Goal: Information Seeking & Learning: Learn about a topic

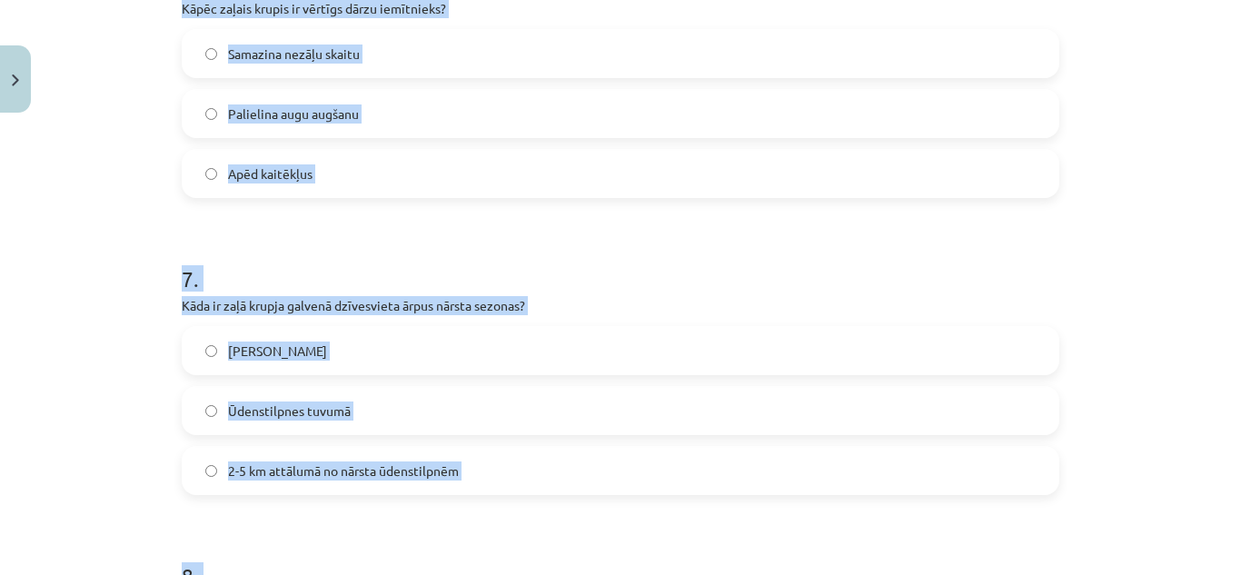
scroll to position [2039, 0]
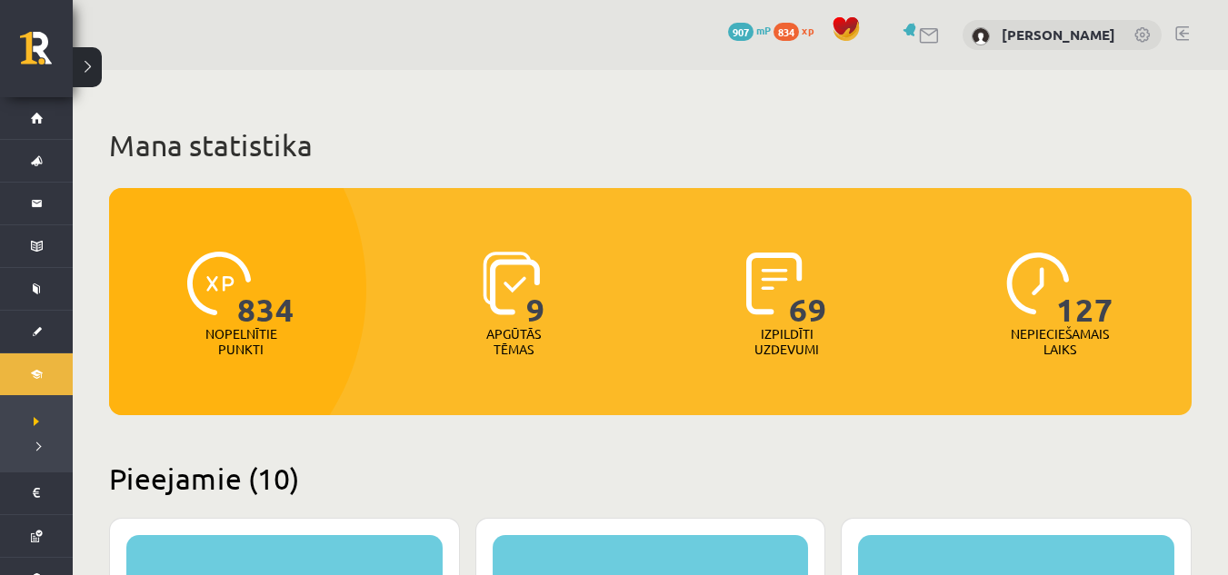
click at [1187, 29] on link at bounding box center [1182, 33] width 14 height 15
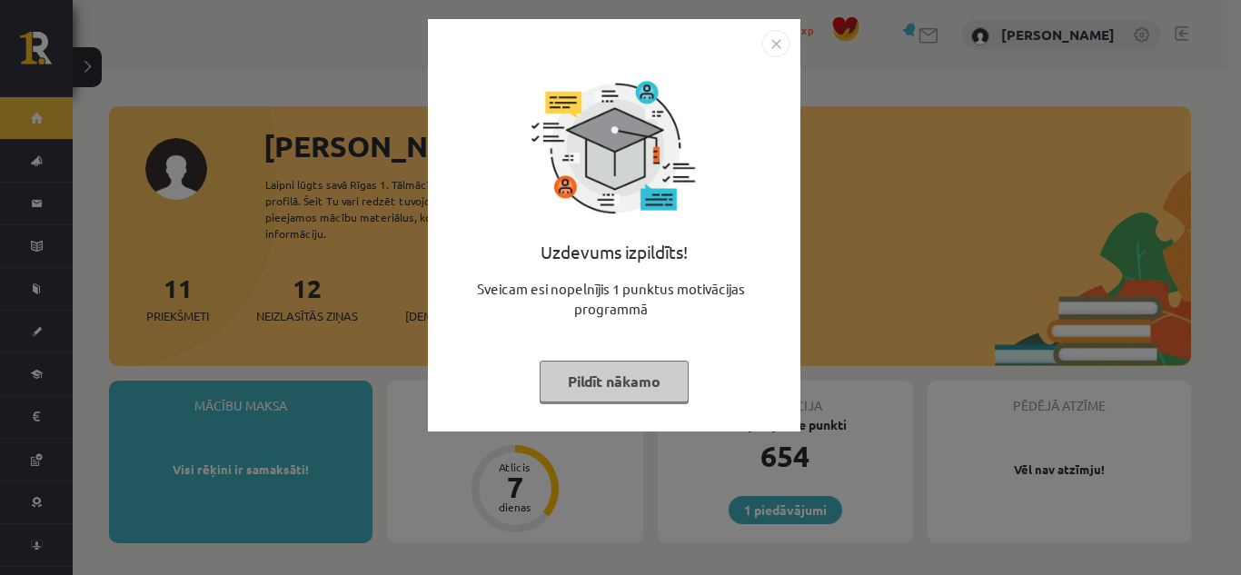
click at [603, 367] on button "Pildīt nākamo" at bounding box center [614, 382] width 149 height 42
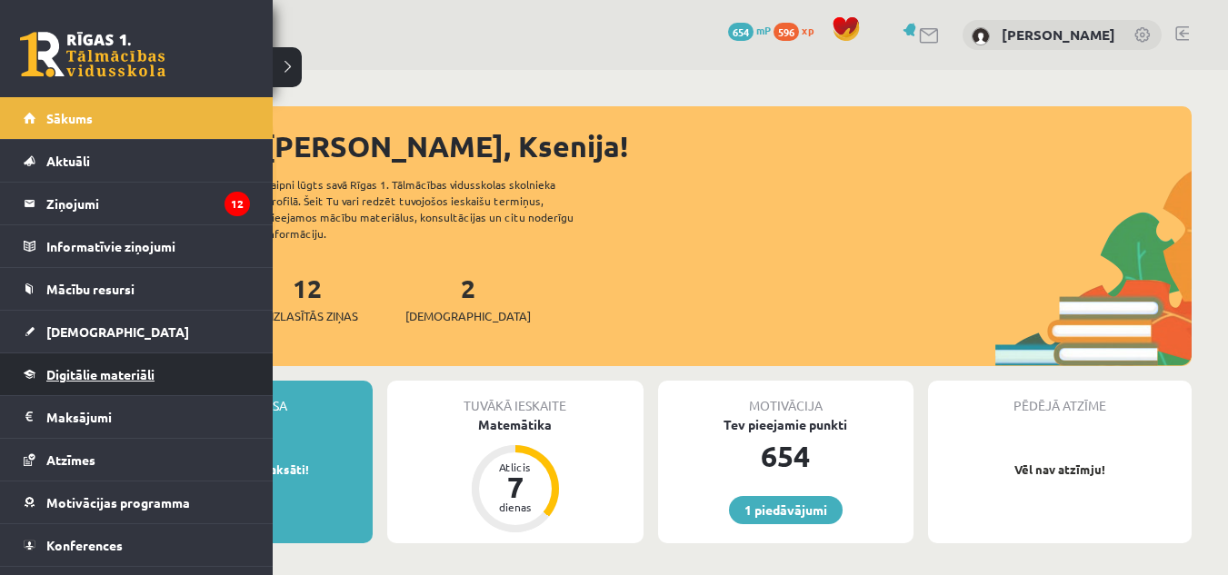
click at [32, 357] on link "Digitālie materiāli" at bounding box center [137, 375] width 226 height 42
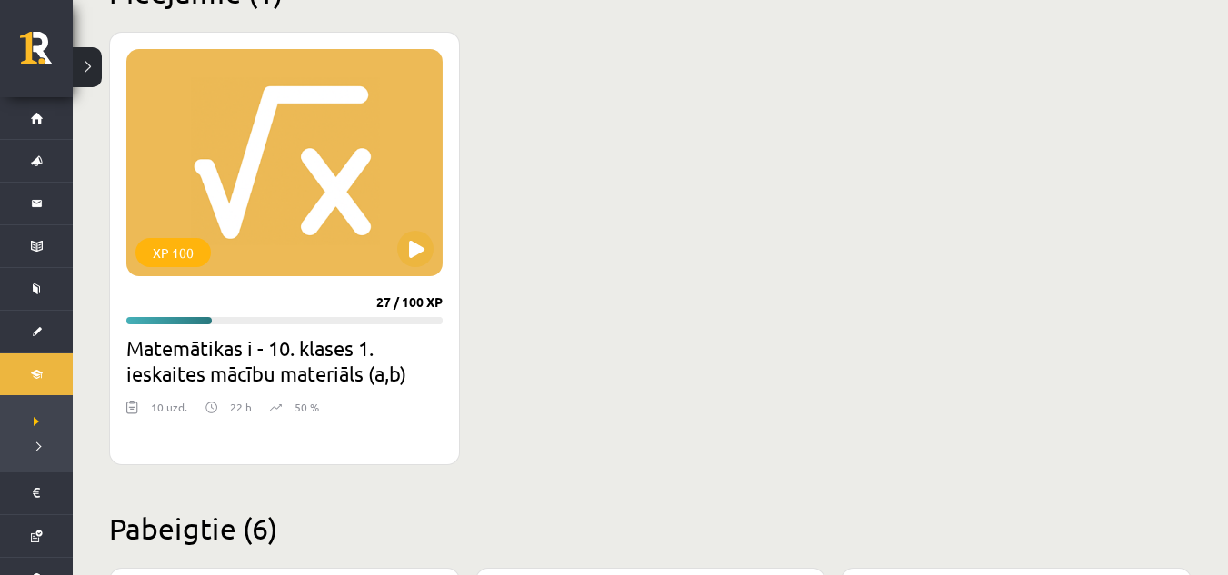
scroll to position [498, 0]
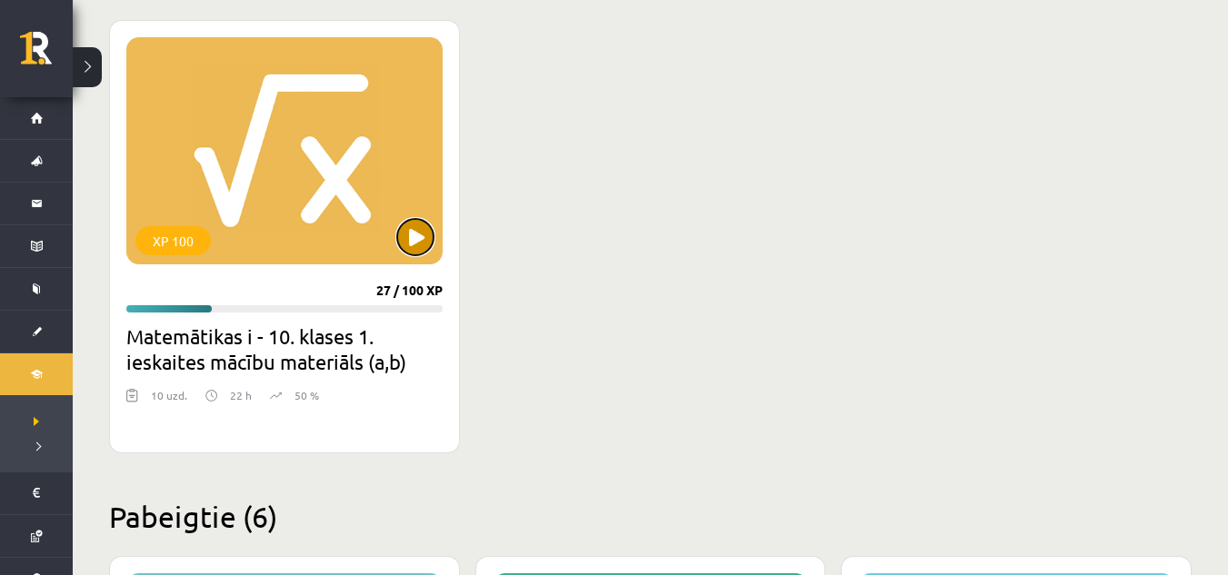
click at [409, 240] on button at bounding box center [415, 237] width 36 height 36
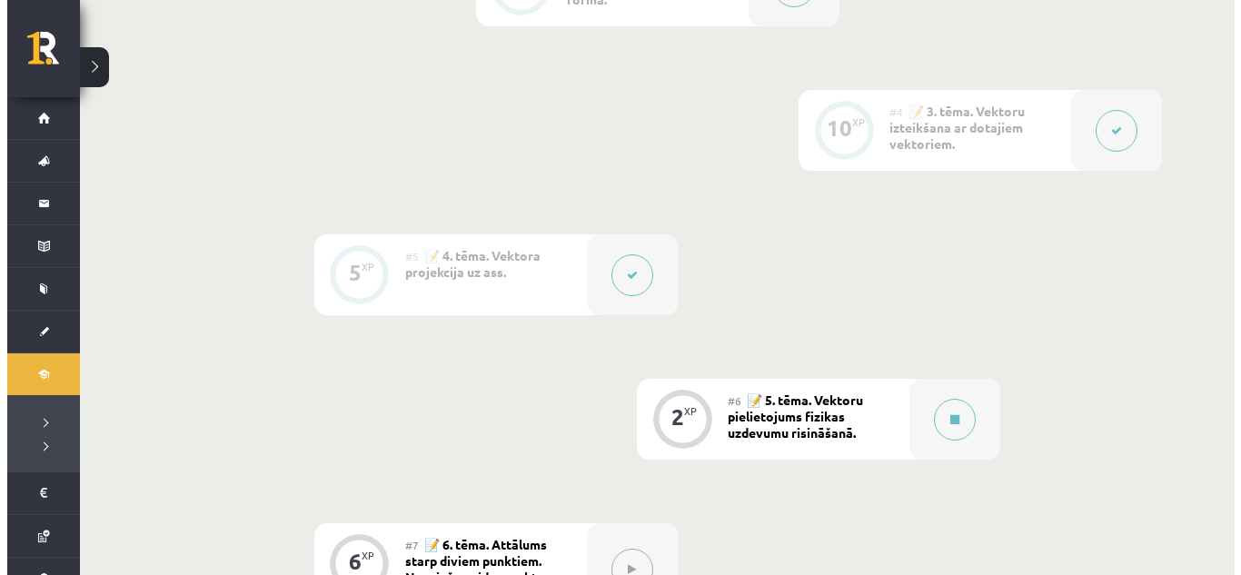
scroll to position [837, 0]
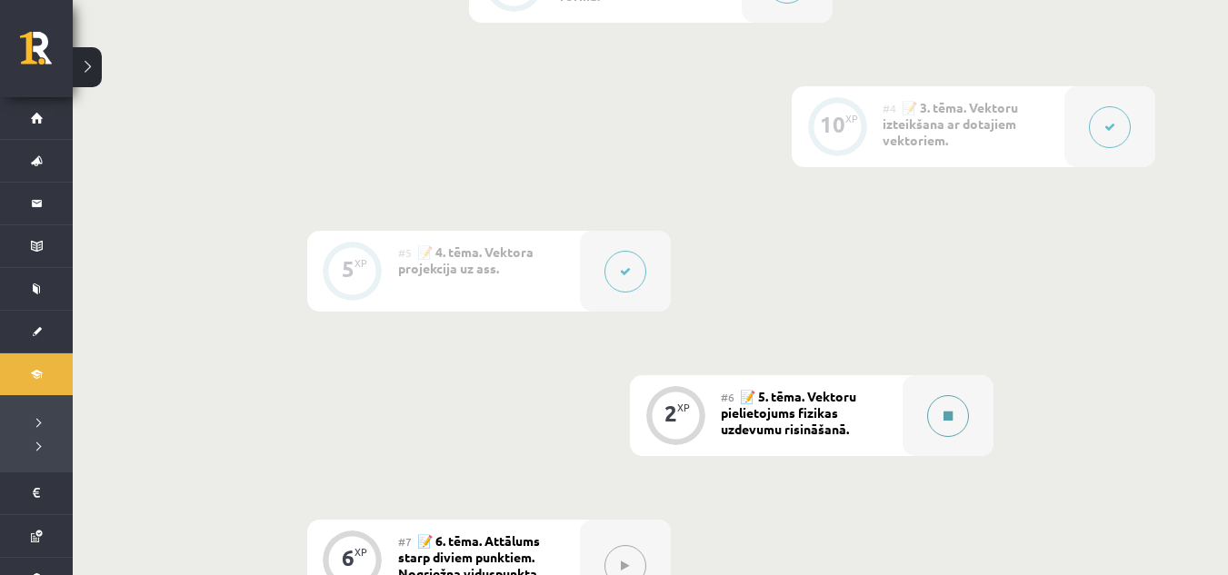
click at [936, 416] on button at bounding box center [948, 416] width 42 height 42
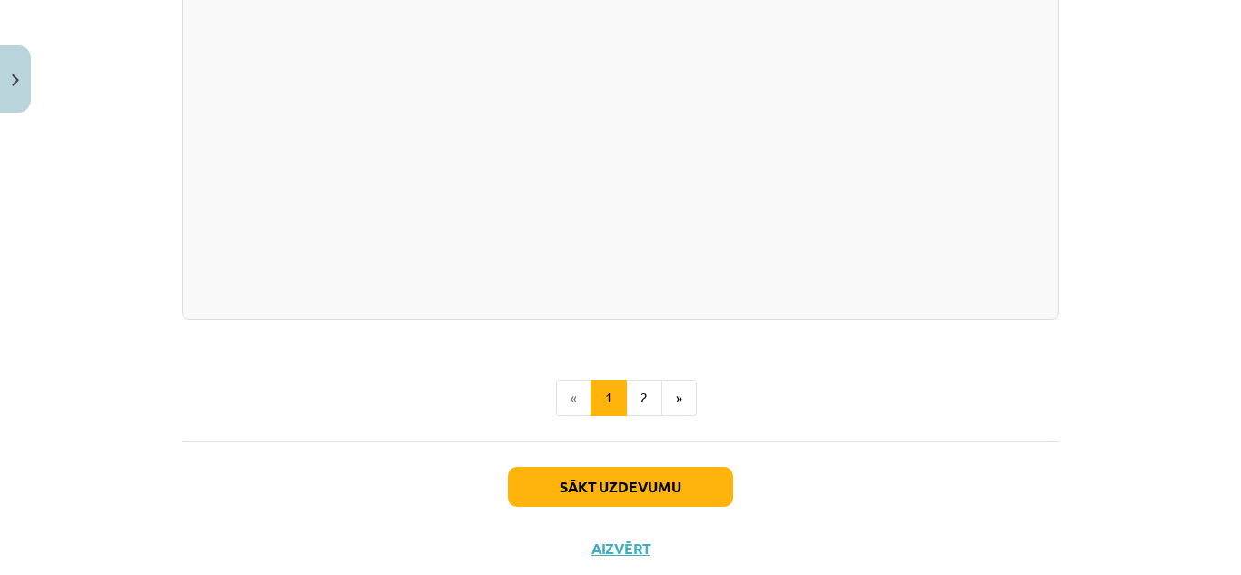
scroll to position [1988, 0]
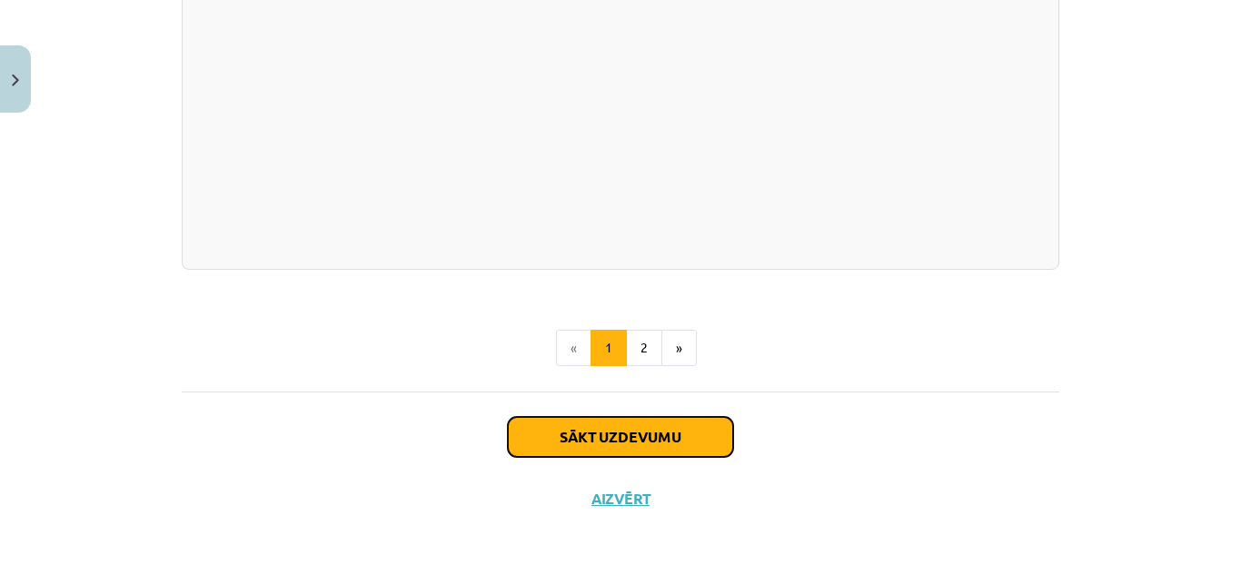
click at [700, 442] on button "Sākt uzdevumu" at bounding box center [620, 437] width 225 height 40
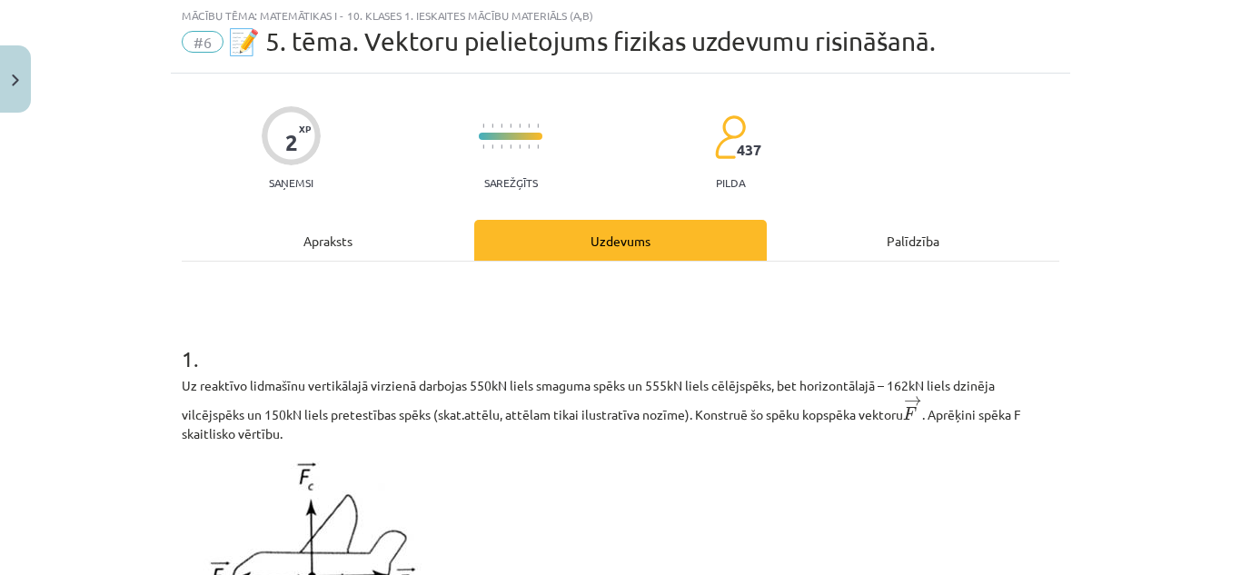
scroll to position [45, 0]
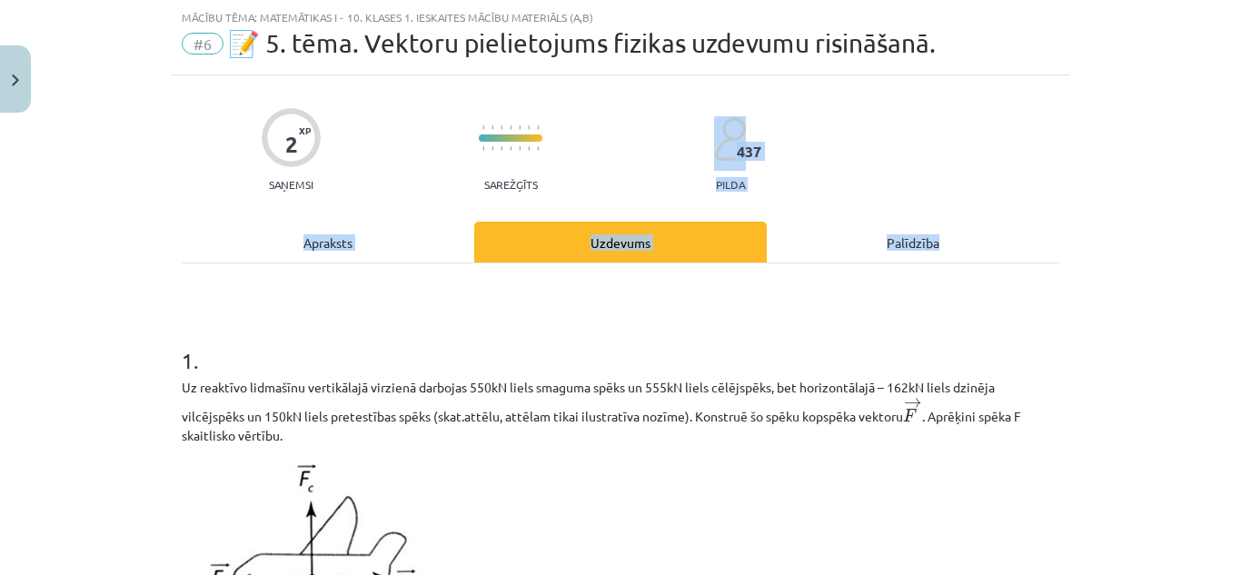
drag, startPoint x: 1226, startPoint y: 157, endPoint x: 1222, endPoint y: 194, distance: 37.4
click at [1222, 194] on div "Mācību tēma: Matemātikas i - 10. klases 1. ieskaites mācību materiāls (a,b) #6 …" at bounding box center [620, 287] width 1241 height 575
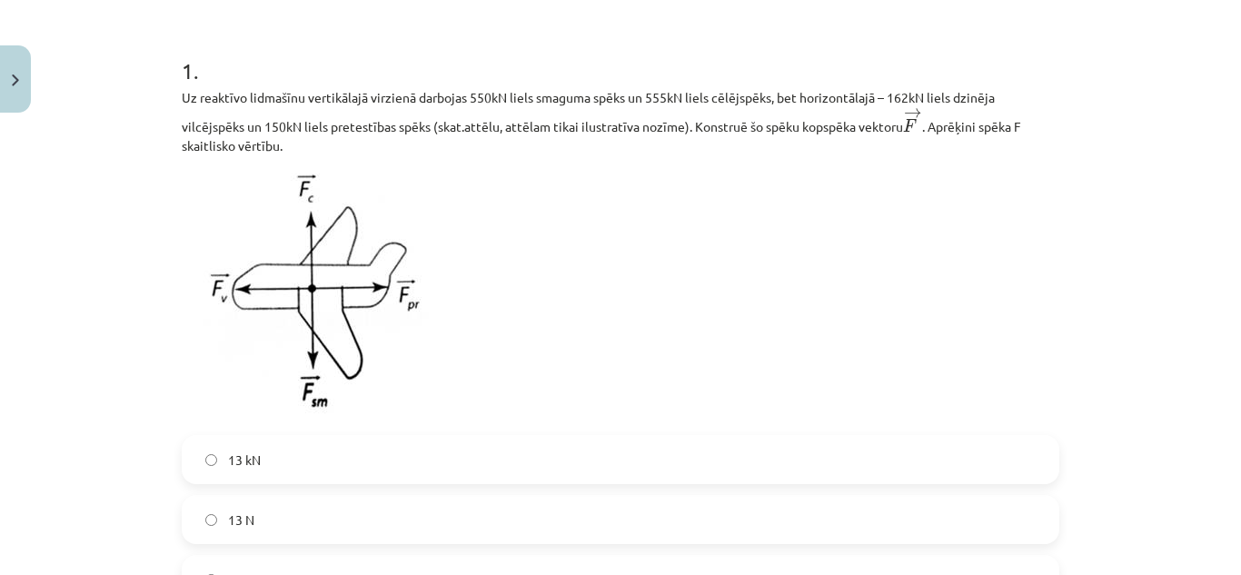
scroll to position [348, 0]
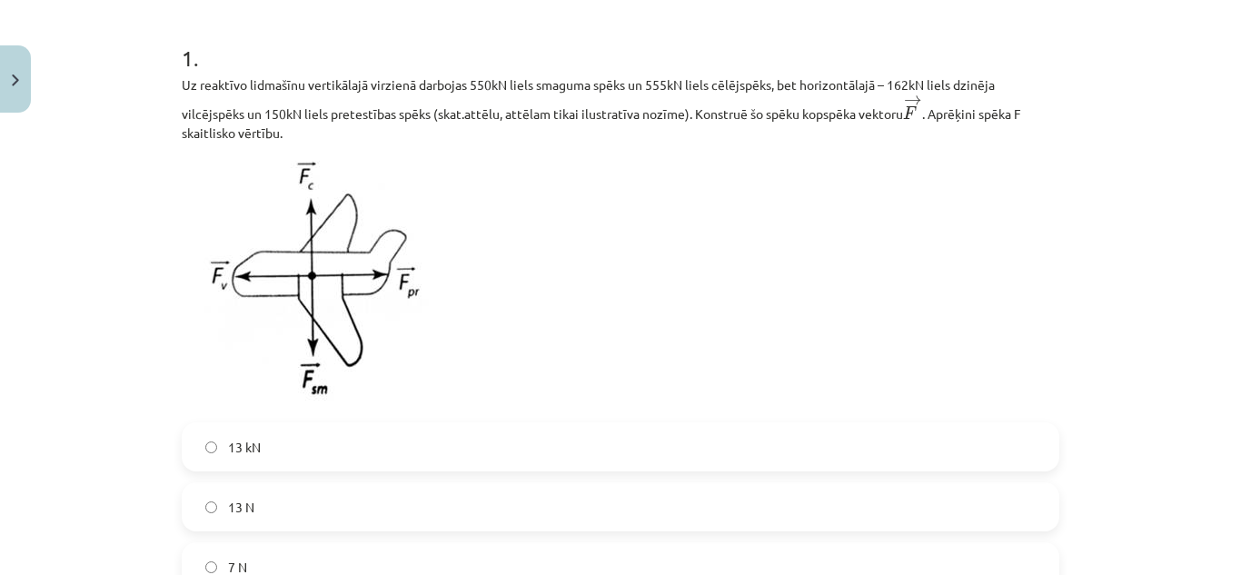
click at [885, 257] on p at bounding box center [621, 283] width 878 height 258
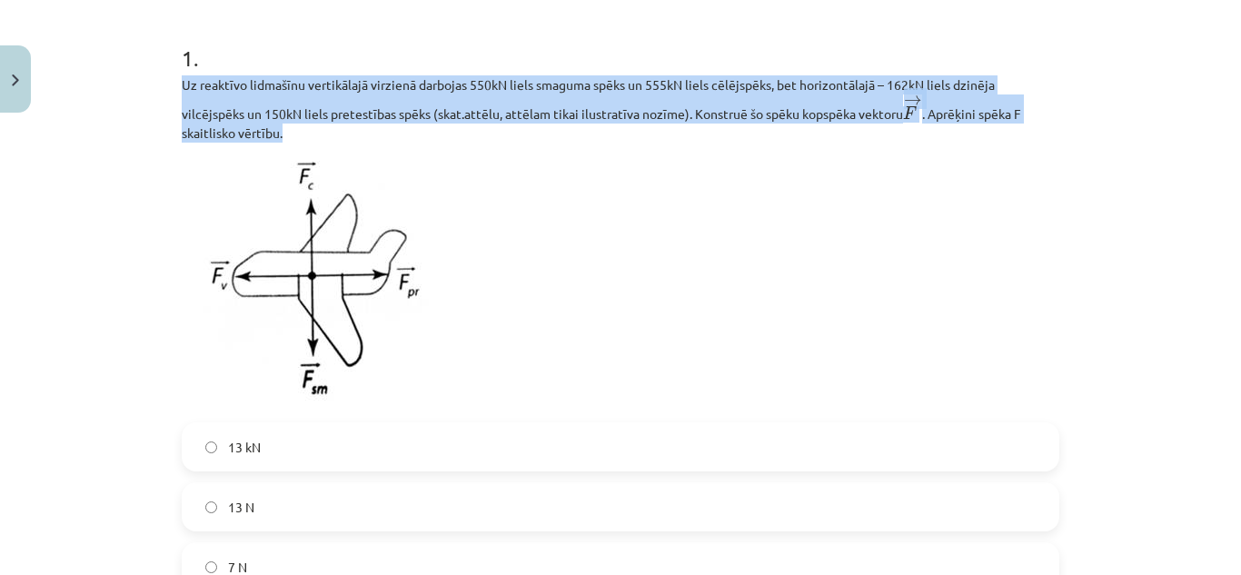
drag, startPoint x: 170, startPoint y: 78, endPoint x: 276, endPoint y: 138, distance: 122.1
copy p "Uz reaktīvo lidmašīnu vertikālajā virzienā darbojas 550kN liels smaguma spēks u…"
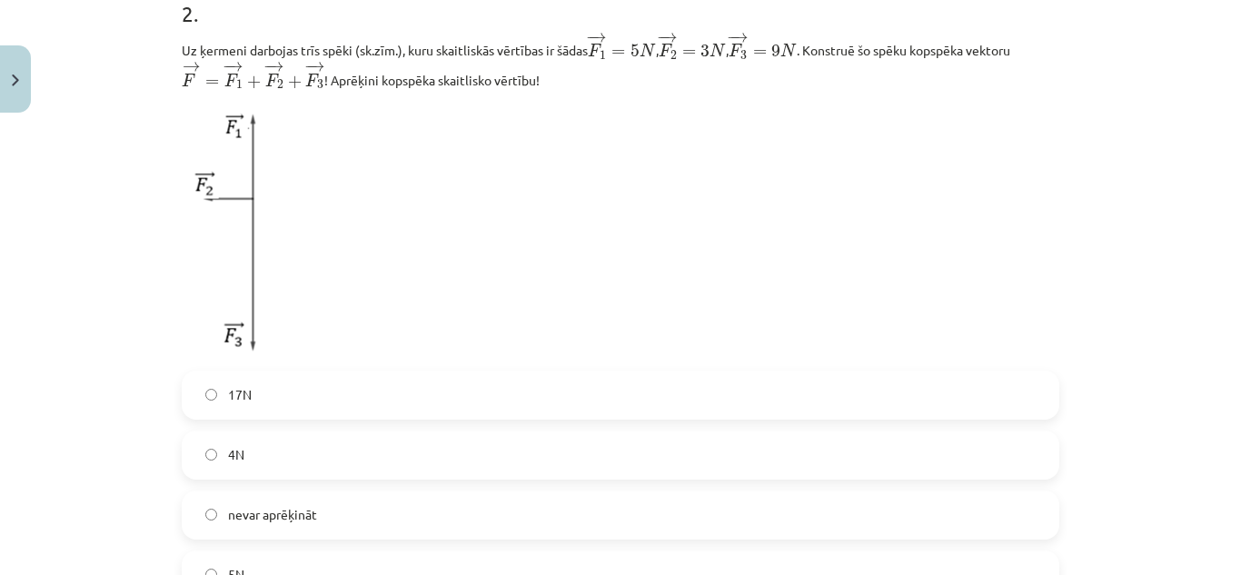
scroll to position [1051, 0]
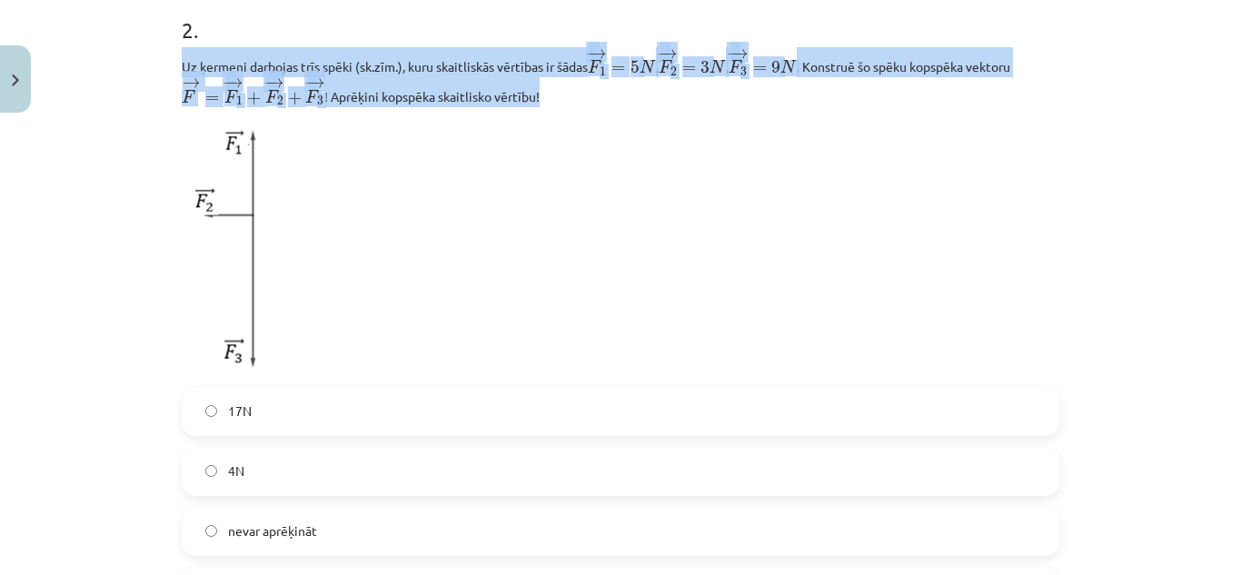
drag, startPoint x: 172, startPoint y: 72, endPoint x: 577, endPoint y: 107, distance: 406.9
copy p "Uz ķermeni darbojas trīs spēki (sk.zīm.), kuru skaitliskās vērtības ir šādas − …"
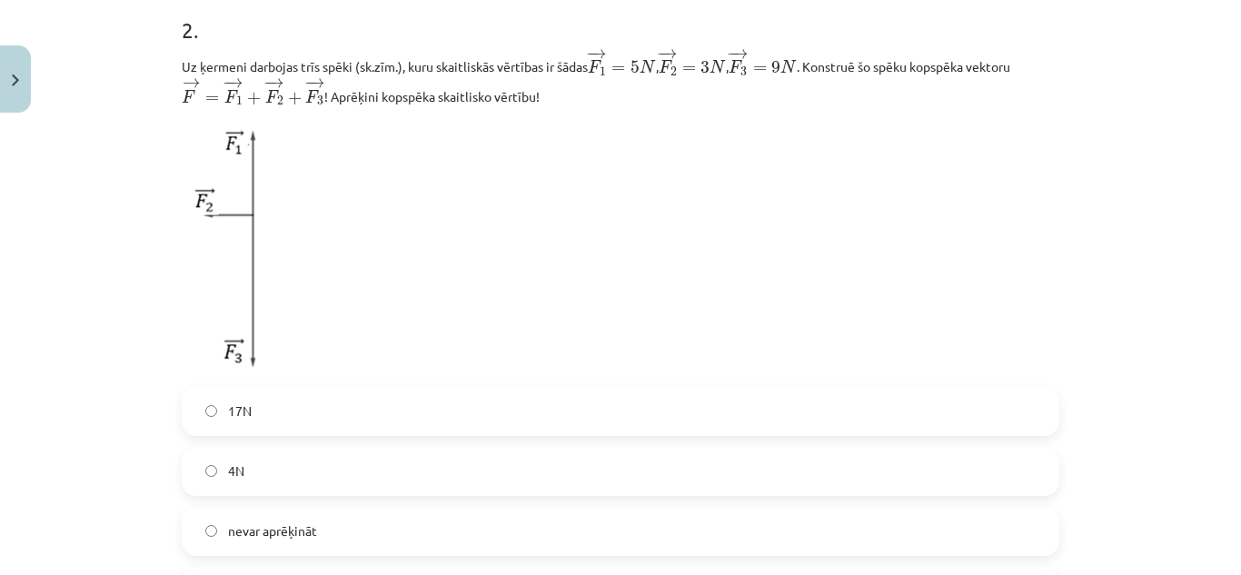
click at [889, 194] on p at bounding box center [621, 247] width 878 height 258
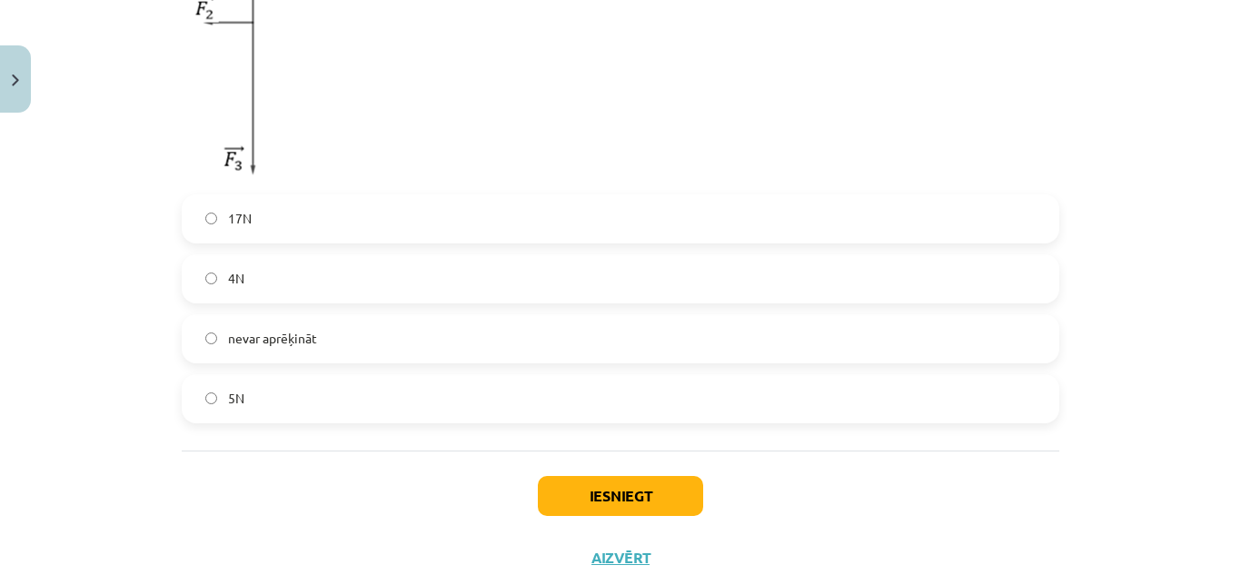
scroll to position [1252, 0]
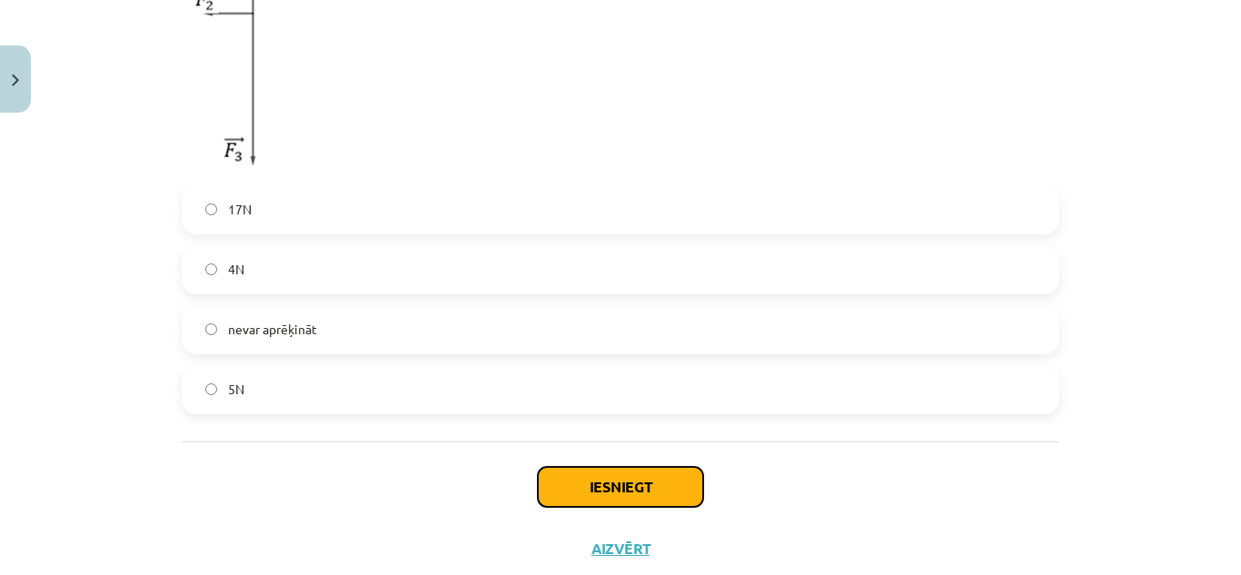
click at [611, 480] on button "Iesniegt" at bounding box center [620, 487] width 165 height 40
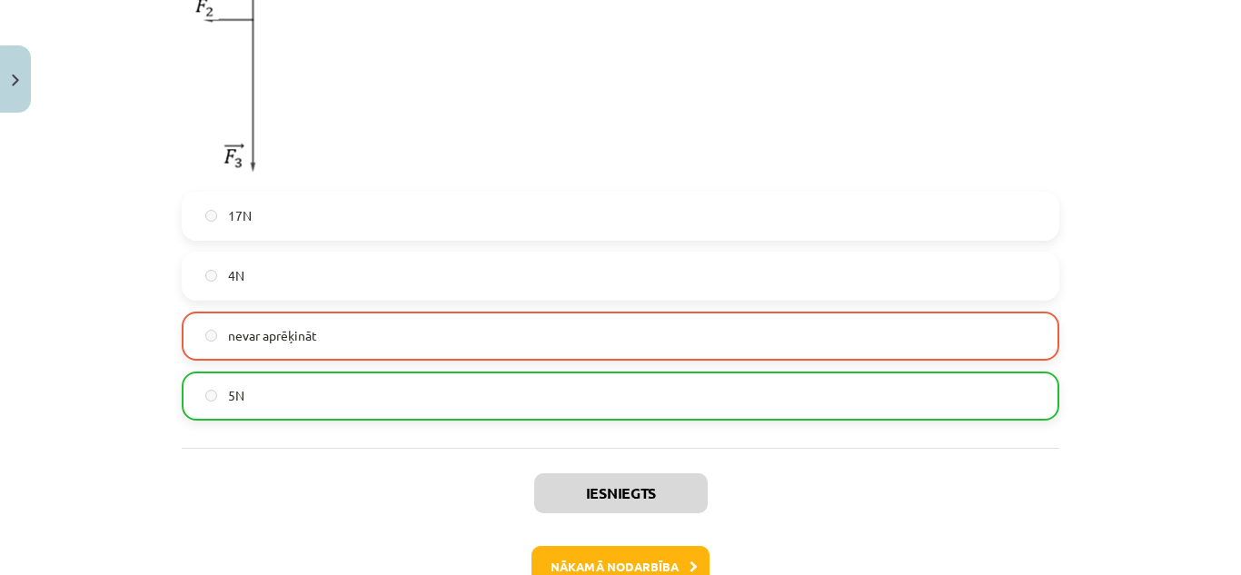
scroll to position [1289, 0]
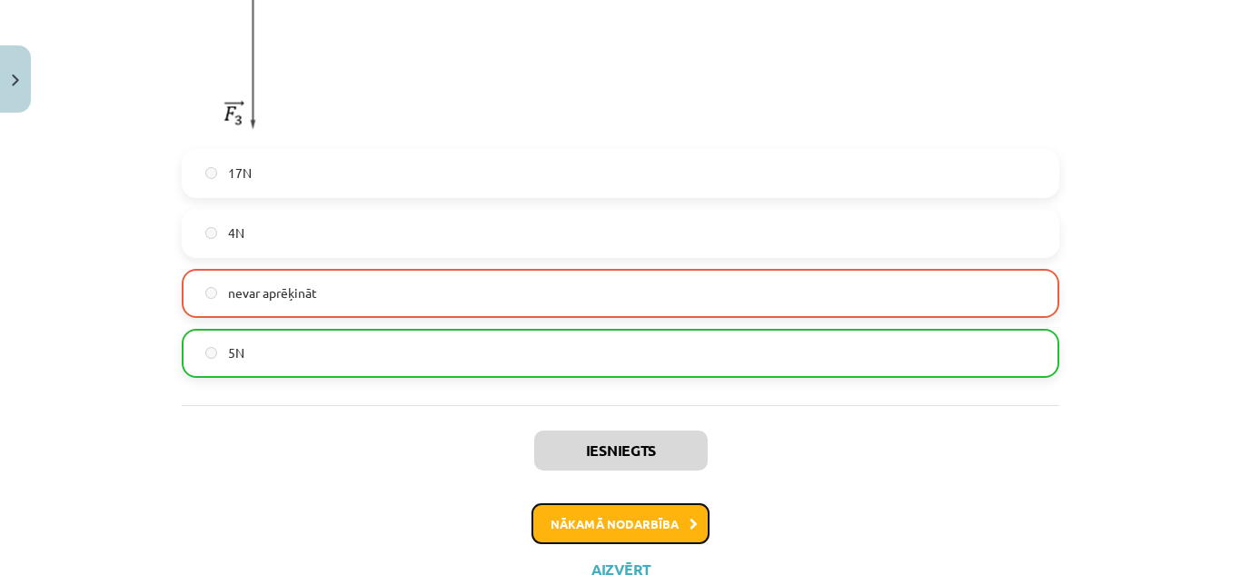
click at [562, 545] on button "Nākamā nodarbība" at bounding box center [621, 524] width 178 height 42
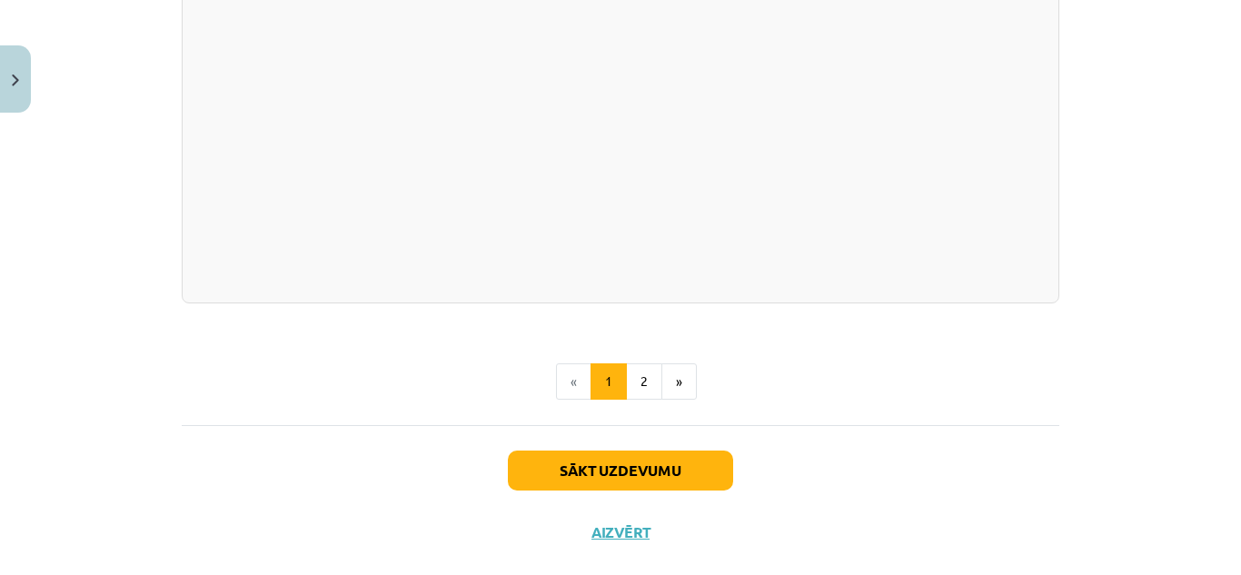
scroll to position [3301, 0]
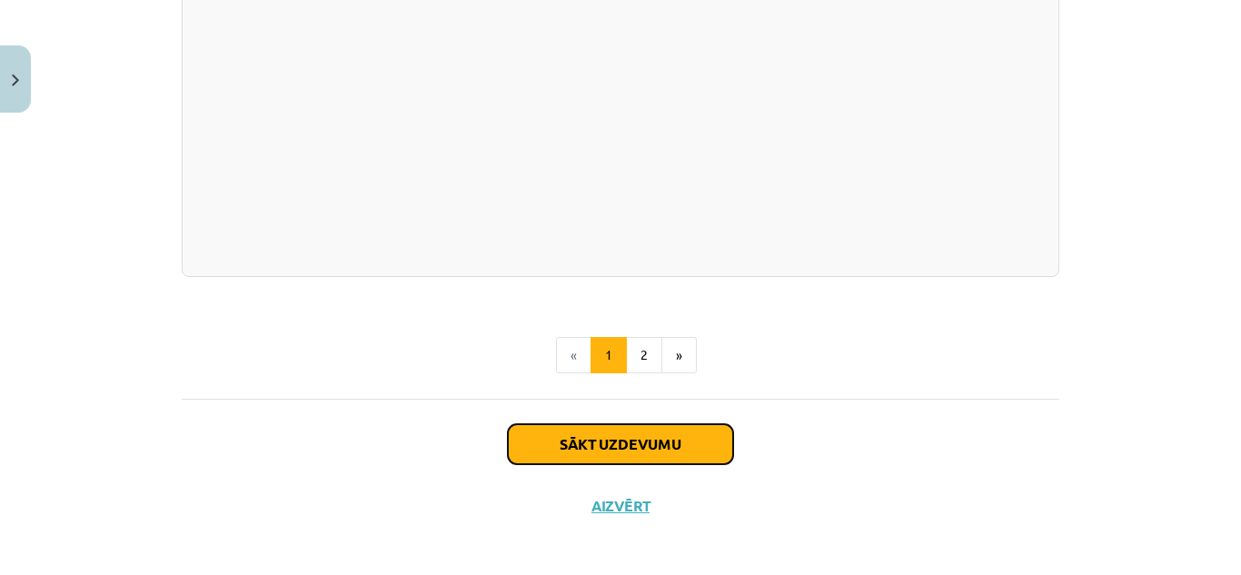
click at [549, 434] on button "Sākt uzdevumu" at bounding box center [620, 444] width 225 height 40
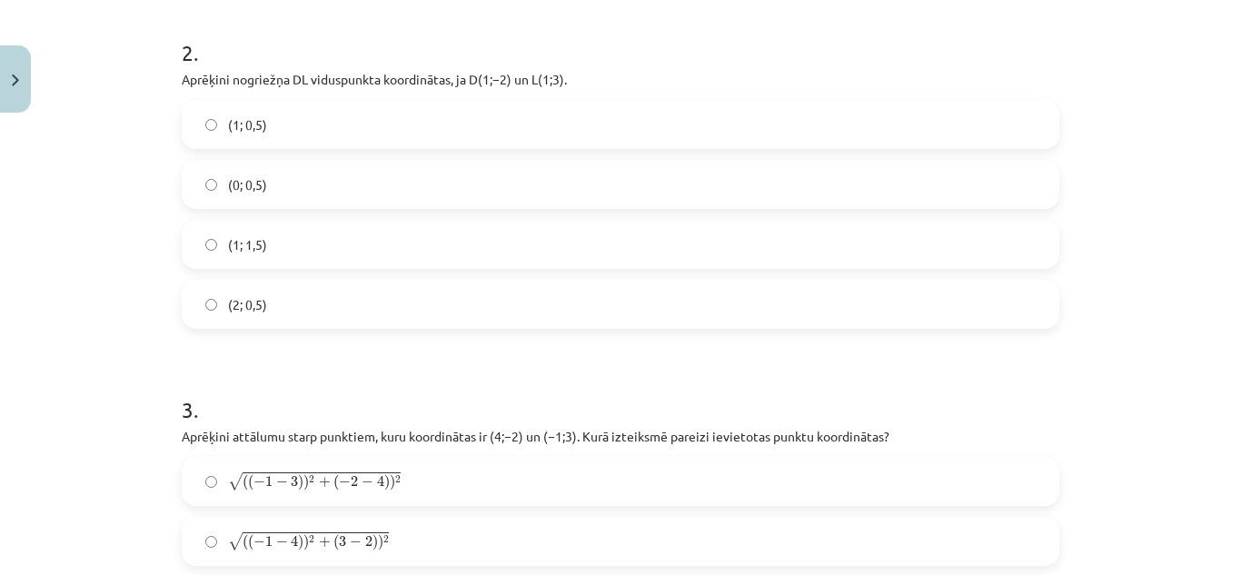
scroll to position [1066, 0]
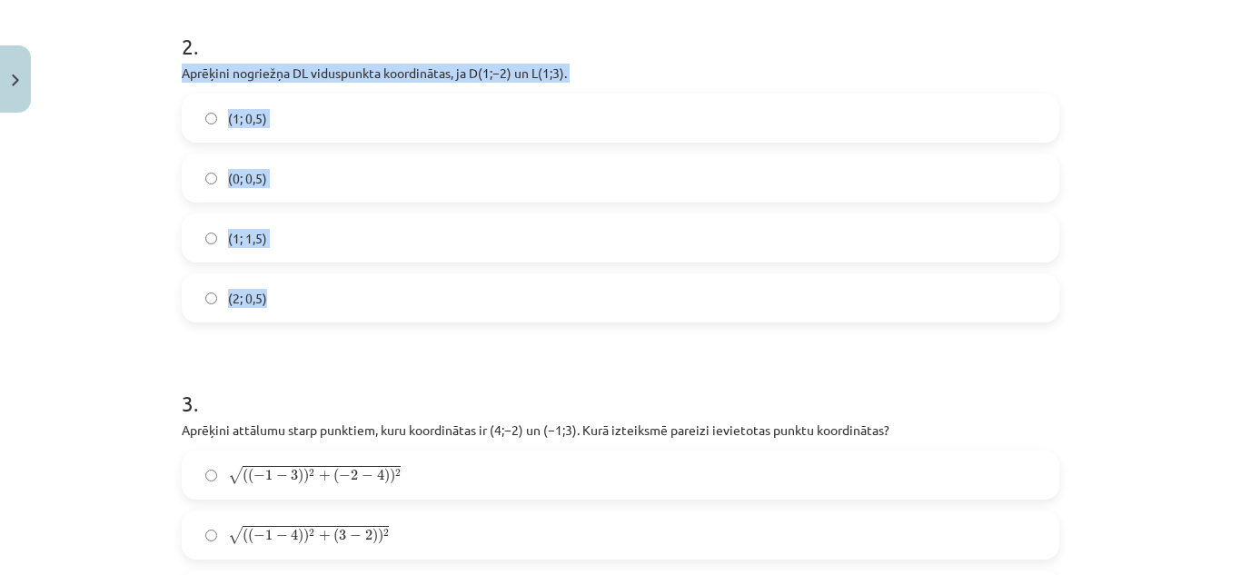
drag, startPoint x: 177, startPoint y: 72, endPoint x: 298, endPoint y: 273, distance: 234.4
click at [298, 273] on div "2 . Aprēķini nogriežņa ﻿DL﻿ viduspunkta koordinātas, ja ﻿D(1;−2) un ﻿L(1;3). (1…" at bounding box center [621, 162] width 878 height 321
copy div "Aprēķini nogriežņa ﻿DL﻿ viduspunkta koordinātas, ja ﻿D(1;−2) un ﻿L(1;3). (1; 0,…"
click at [320, 120] on label "(1; 0,5)" at bounding box center [621, 117] width 874 height 45
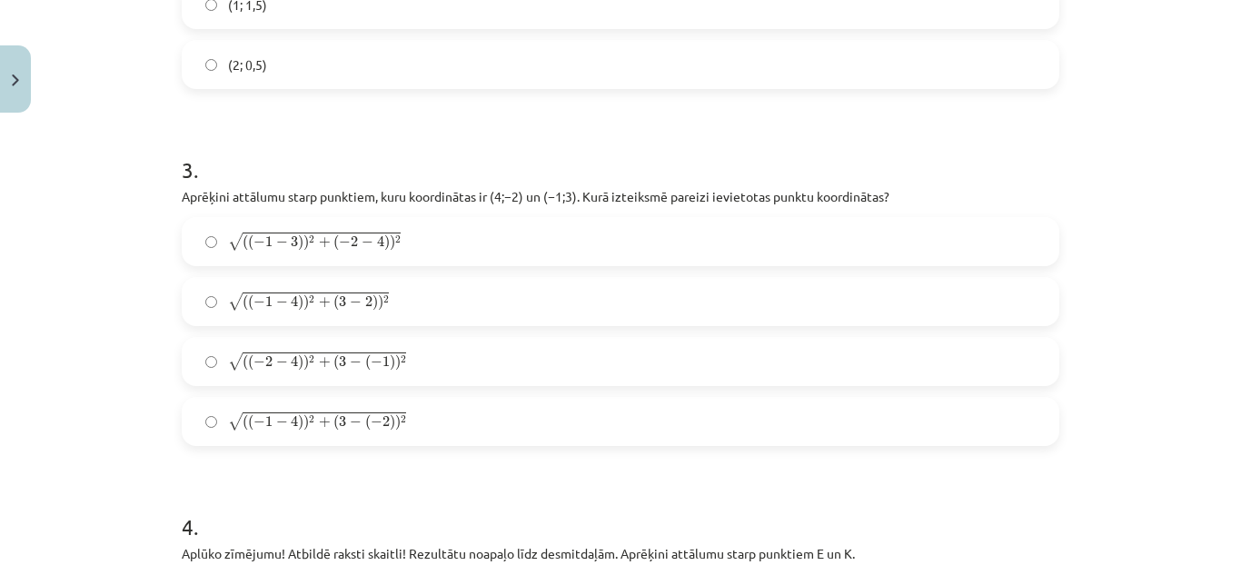
scroll to position [1312, 0]
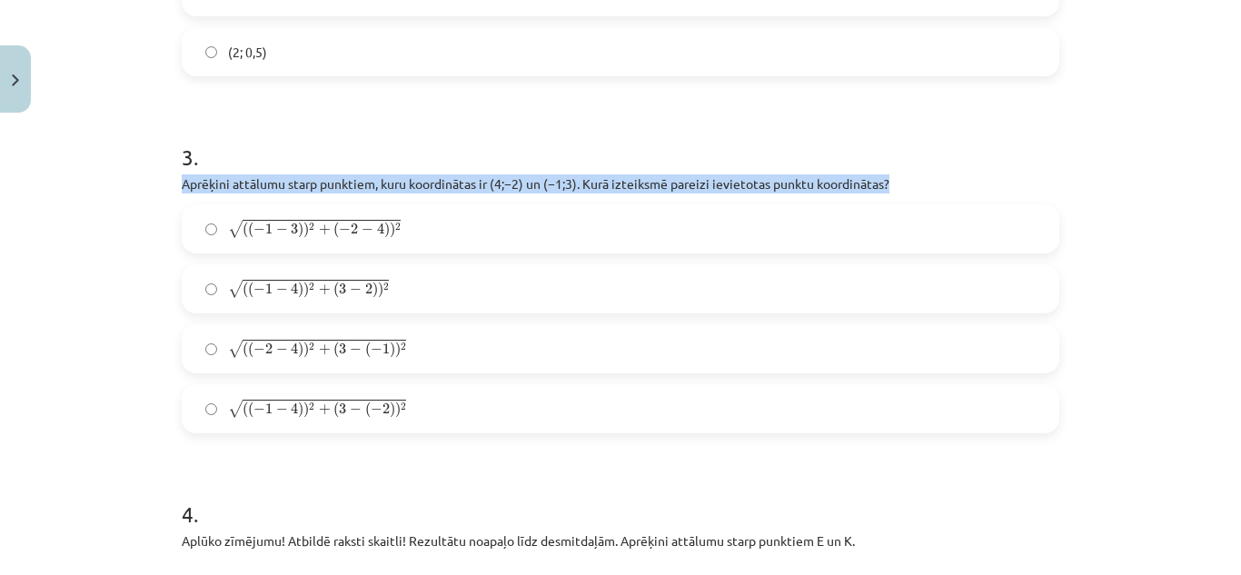
drag, startPoint x: 173, startPoint y: 186, endPoint x: 946, endPoint y: 184, distance: 773.4
click at [946, 184] on div "6 XP Saņemsi Sarežģīts 437 pilda Apraksts Uzdevums Palīdzība 1 . Aprēķini attāl…" at bounding box center [621, 574] width 900 height 3473
copy p "Aprēķini attālumu starp punktiem, kuru koordinātas ir ﻿(4;−2) un ﻿(−1;3)﻿. Kurā…"
click at [946, 184] on p "Aprēķini attālumu starp punktiem, kuru koordinātas ir ﻿(4;−2) un ﻿(−1;3)﻿. Kurā…" at bounding box center [621, 183] width 878 height 19
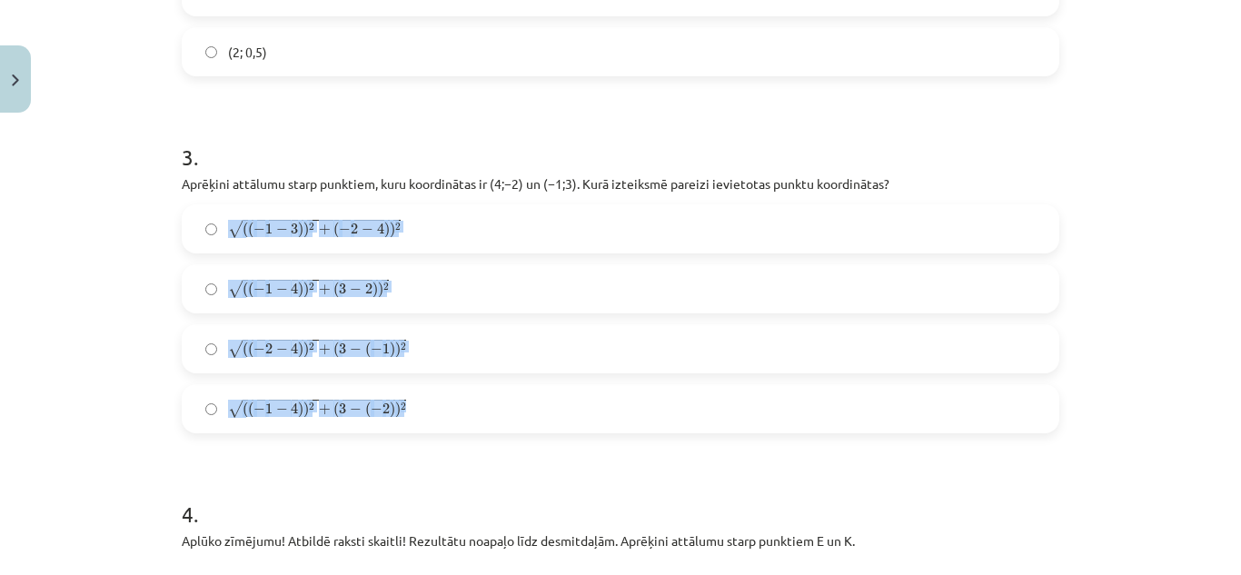
drag, startPoint x: 228, startPoint y: 215, endPoint x: 424, endPoint y: 404, distance: 272.5
click at [424, 404] on div "√ ( ( − 1 − 3 ) ) 2 + ( − 2 − 4 ) ) 2 ( ( − 1 − 3 ) ) 2 + ( − 2 − 4 ) ) 2 √ ( (…" at bounding box center [621, 318] width 878 height 229
copy div "√ ( ( − 1 − 3 ) ) 2 + ( − 2 − 4 ) ) 2 ( ( − 1 − 3 ) ) 2 + ( − 2 − 4 ) ) 2 √ ( (…"
click at [655, 337] on label "√ ( ( − 2 − 4 ) ) 2 + ( 3 − ( − 1 ) ) 2 ( ( − 2 − 4 ) ) 2 + ( 3 − ( − 1 ) ) 2" at bounding box center [621, 348] width 874 height 45
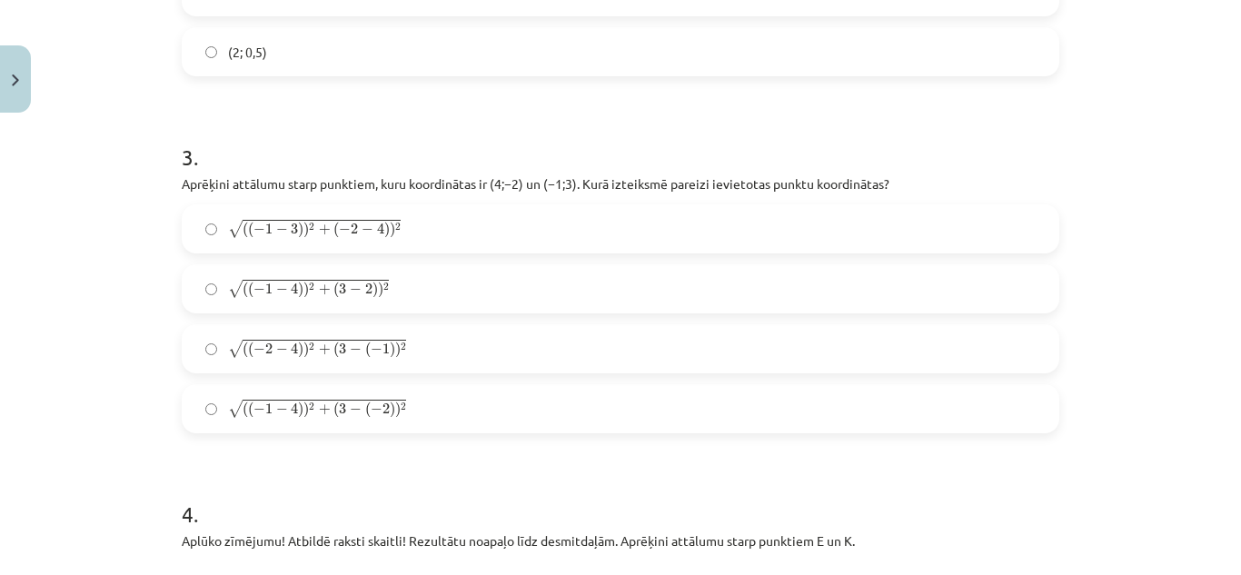
click at [432, 280] on label "√ ( ( − 1 − 4 ) ) 2 + ( 3 − 2 ) ) 2 ( ( − 1 − 4 ) ) 2 + ( 3 − 2 ) ) 2" at bounding box center [621, 288] width 874 height 45
click at [409, 294] on label "√ ( ( − 1 − 4 ) ) 2 + ( 3 − 2 ) ) 2 ( ( − 1 − 4 ) ) 2 + ( 3 − 2 ) ) 2" at bounding box center [621, 288] width 874 height 45
click at [401, 404] on span "2" at bounding box center [403, 407] width 5 height 8
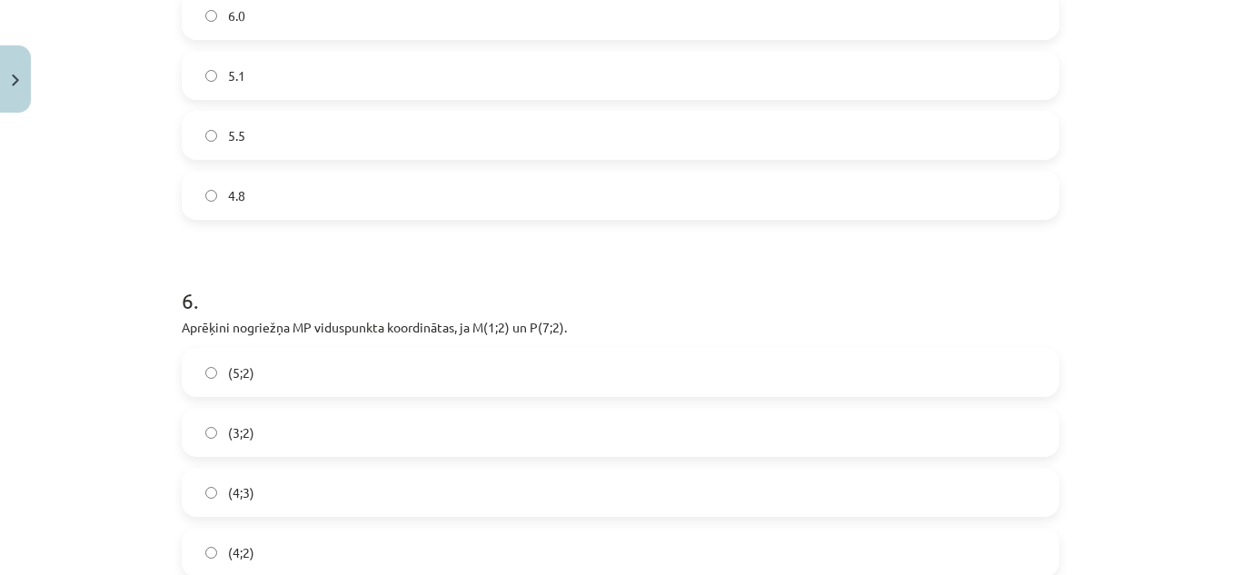
scroll to position [3093, 0]
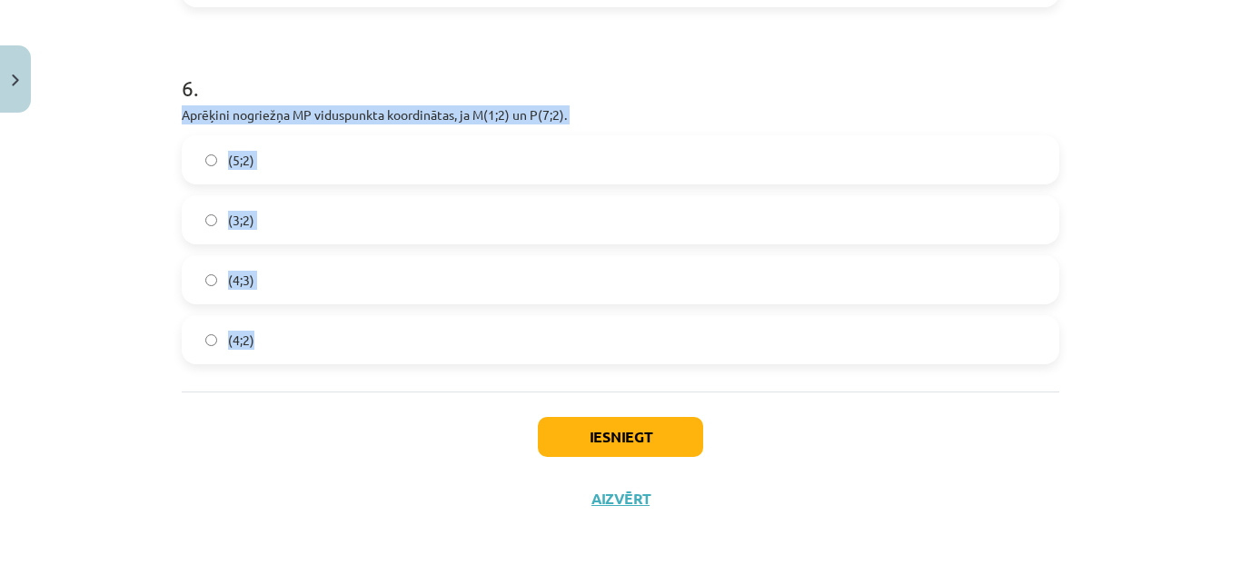
drag, startPoint x: 173, startPoint y: 113, endPoint x: 318, endPoint y: 344, distance: 272.8
copy div "Aprēķini nogriežņa ﻿MP﻿ viduspunkta koordinātas, ja ﻿M(1;2) un ﻿P(7;2). (5;2) (…"
click at [283, 337] on label "(4;2)" at bounding box center [621, 339] width 874 height 45
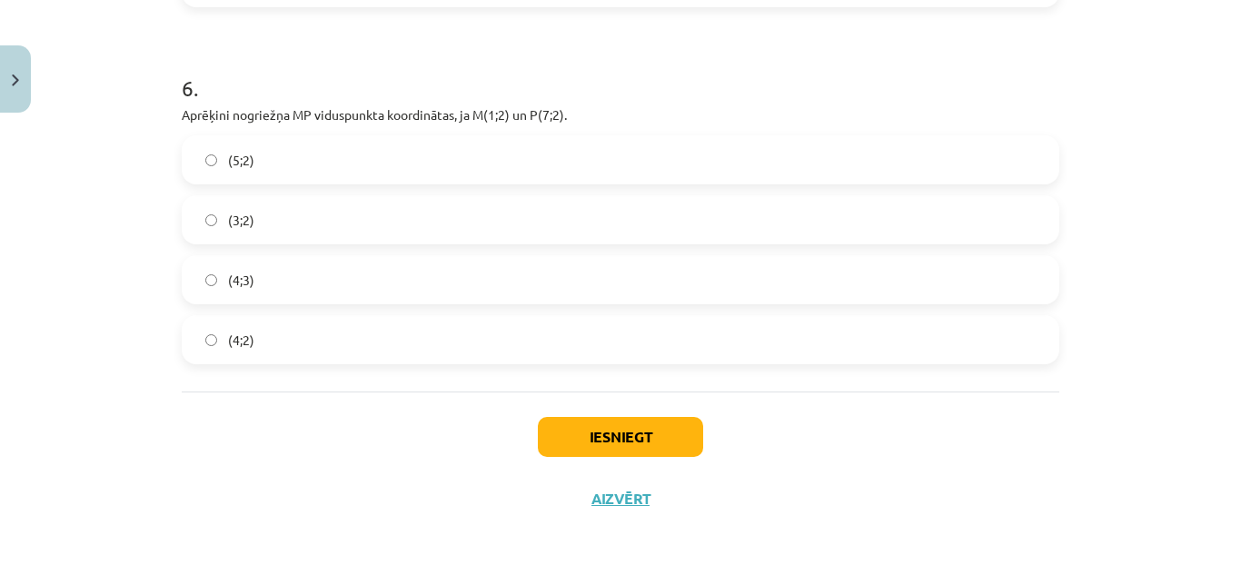
drag, startPoint x: 1240, startPoint y: 456, endPoint x: 1214, endPoint y: 510, distance: 59.4
click at [1214, 510] on div "Mācību tēma: Matemātikas i - 10. klases 1. ieskaites mācību materiāls (a,b) #7 …" at bounding box center [620, 287] width 1241 height 575
click at [575, 443] on button "Iesniegt" at bounding box center [620, 437] width 165 height 40
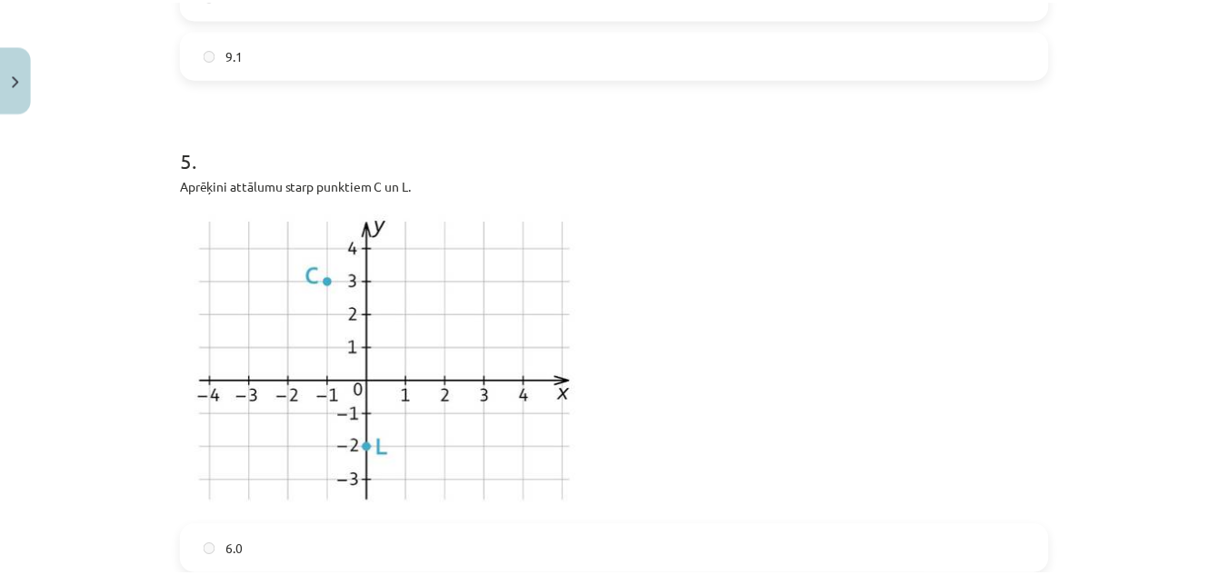
scroll to position [3151, 0]
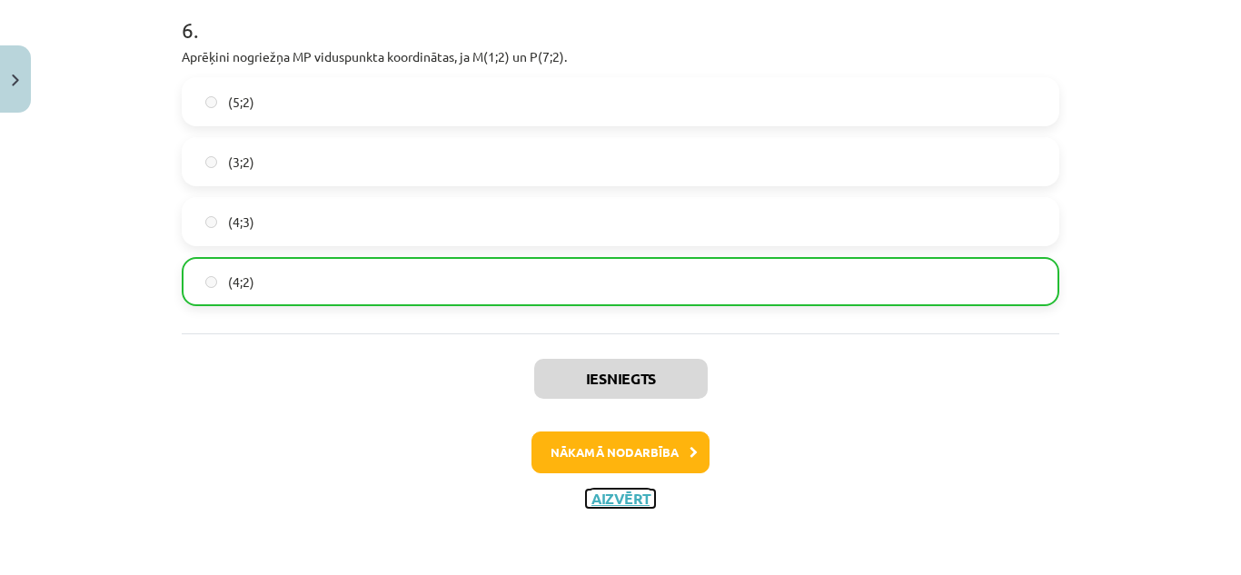
click at [592, 505] on button "Aizvērt" at bounding box center [620, 499] width 69 height 18
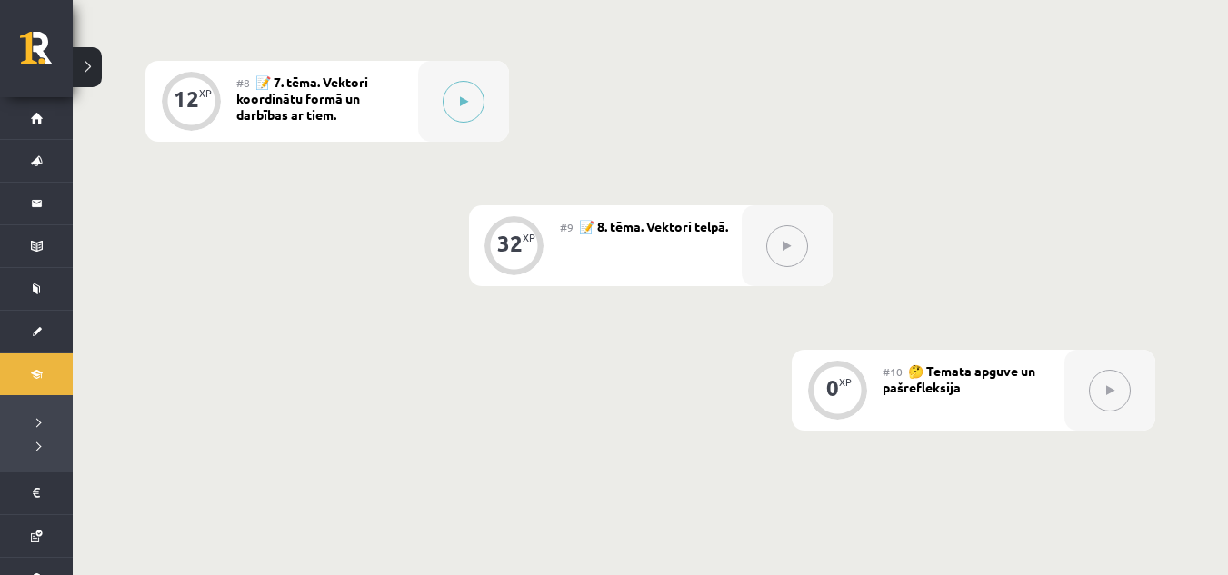
scroll to position [1434, 0]
